Goal: Task Accomplishment & Management: Manage account settings

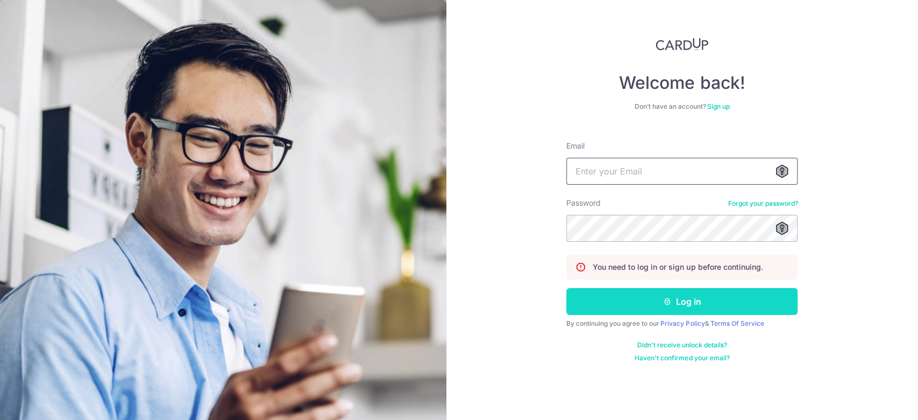
type input "[EMAIL_ADDRESS][DOMAIN_NAME]"
click at [682, 309] on button "Log in" at bounding box center [681, 301] width 231 height 27
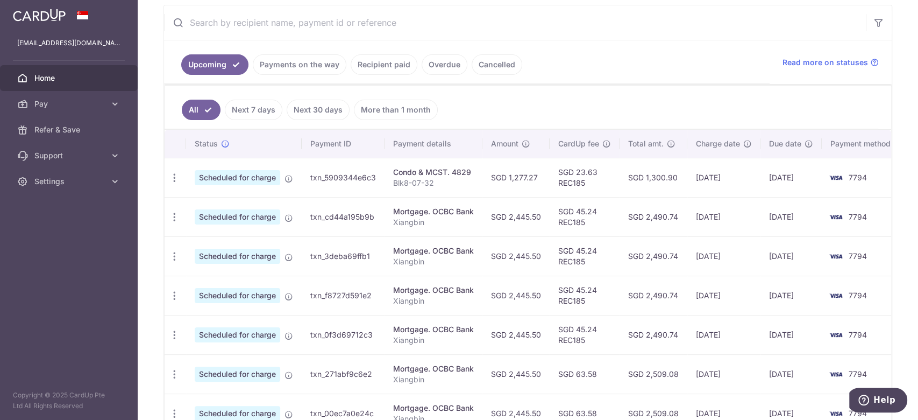
scroll to position [215, 0]
